Goal: Task Accomplishment & Management: Use online tool/utility

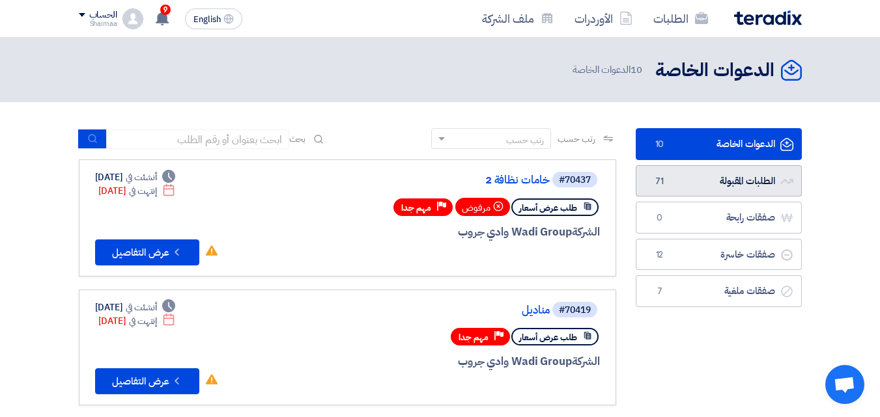
click at [704, 173] on link "الطلبات المقبولة الطلبات المقبولة 71" at bounding box center [718, 181] width 166 height 32
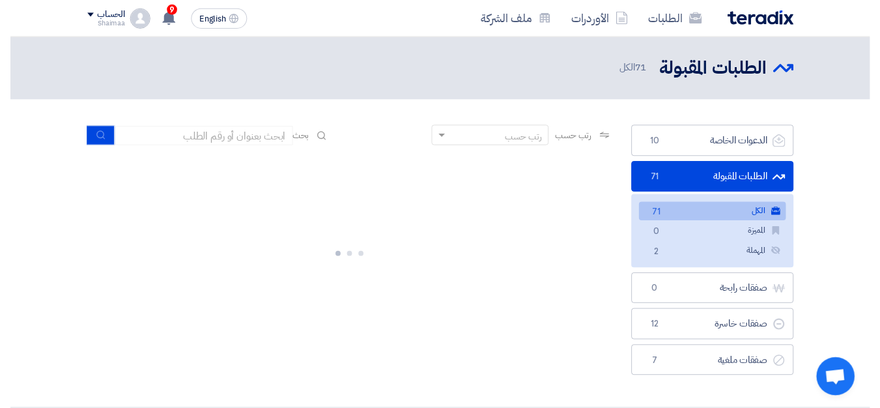
scroll to position [26, 0]
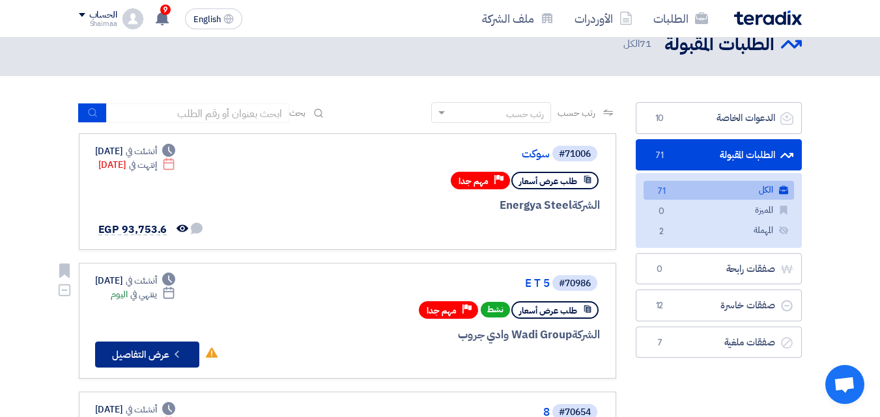
click at [173, 360] on icon "Check details" at bounding box center [177, 354] width 12 height 12
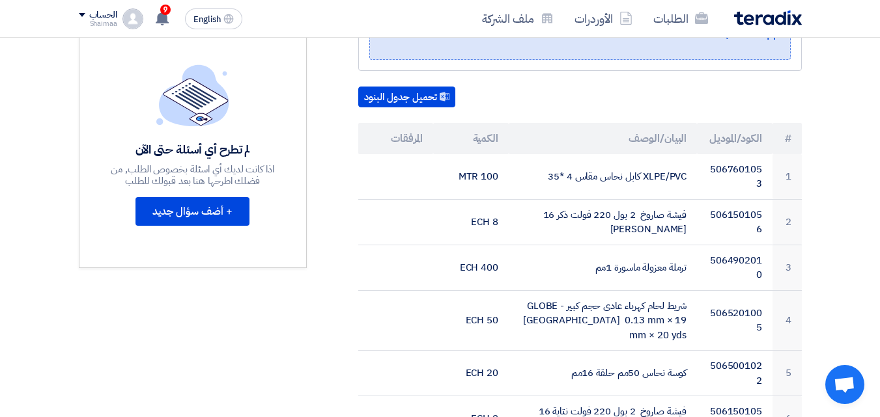
scroll to position [339, 0]
